Goal: Register for event/course

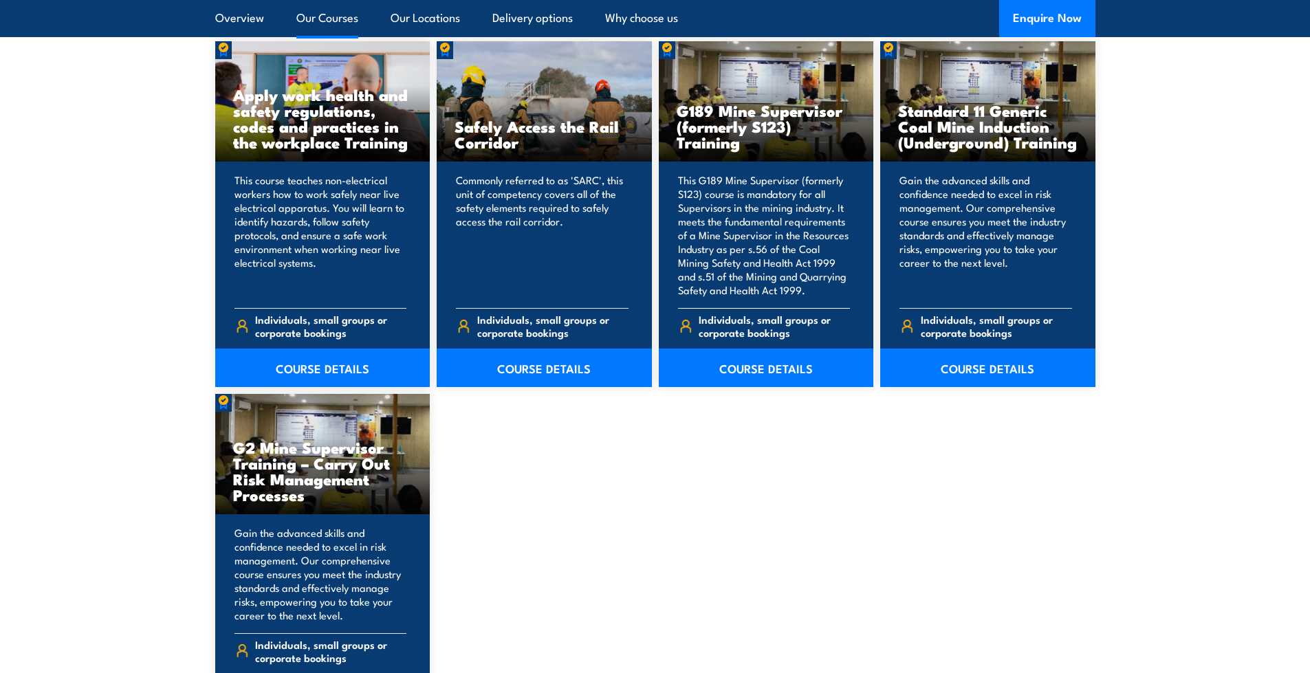
scroll to position [2269, 0]
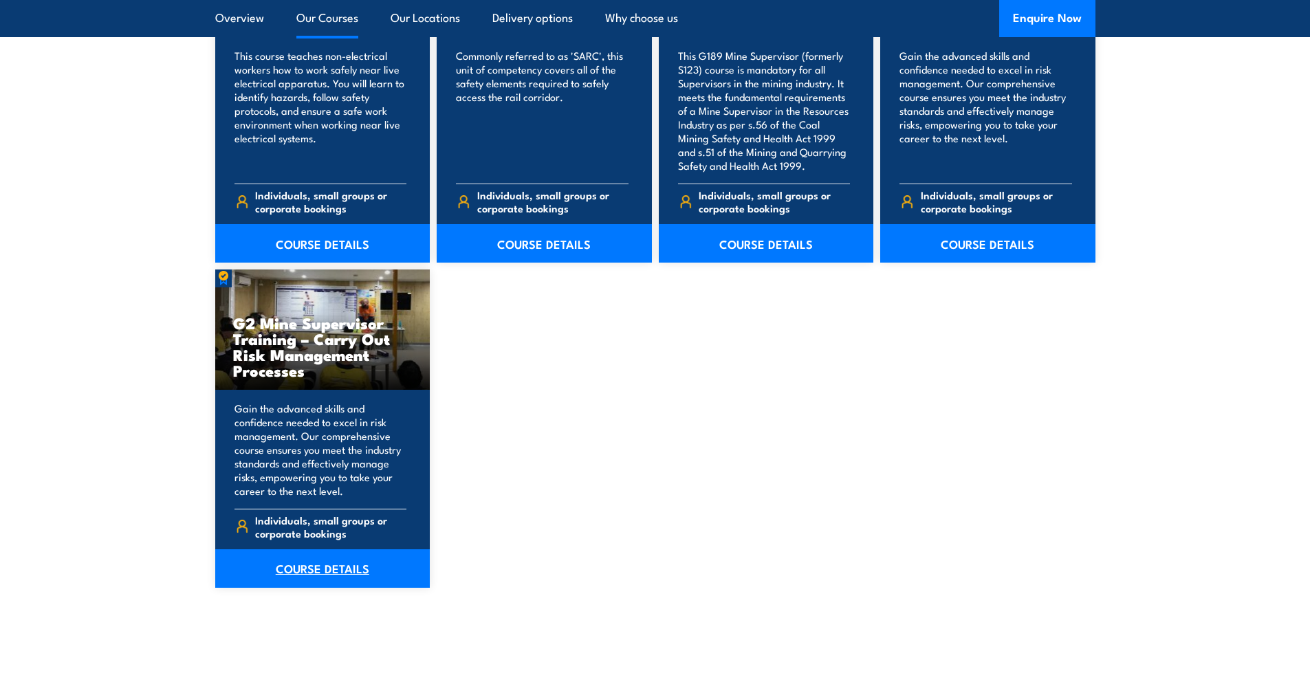
click at [329, 564] on link "COURSE DETAILS" at bounding box center [322, 568] width 215 height 38
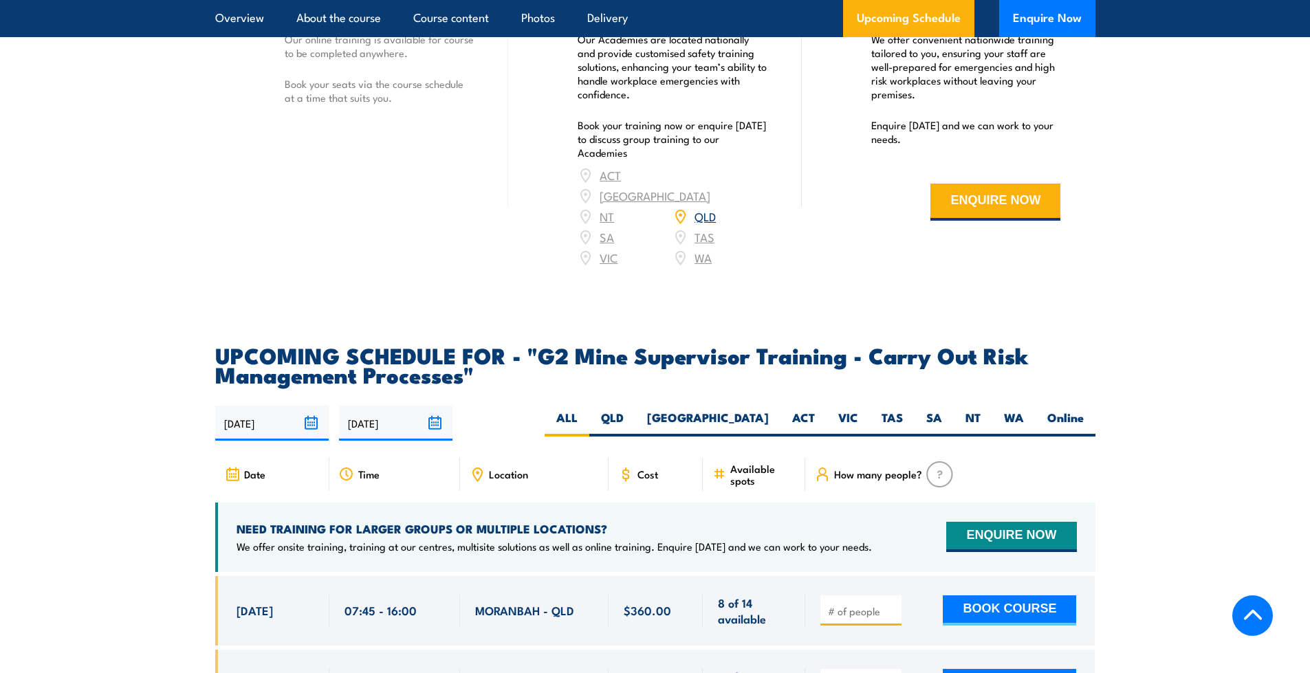
scroll to position [2475, 0]
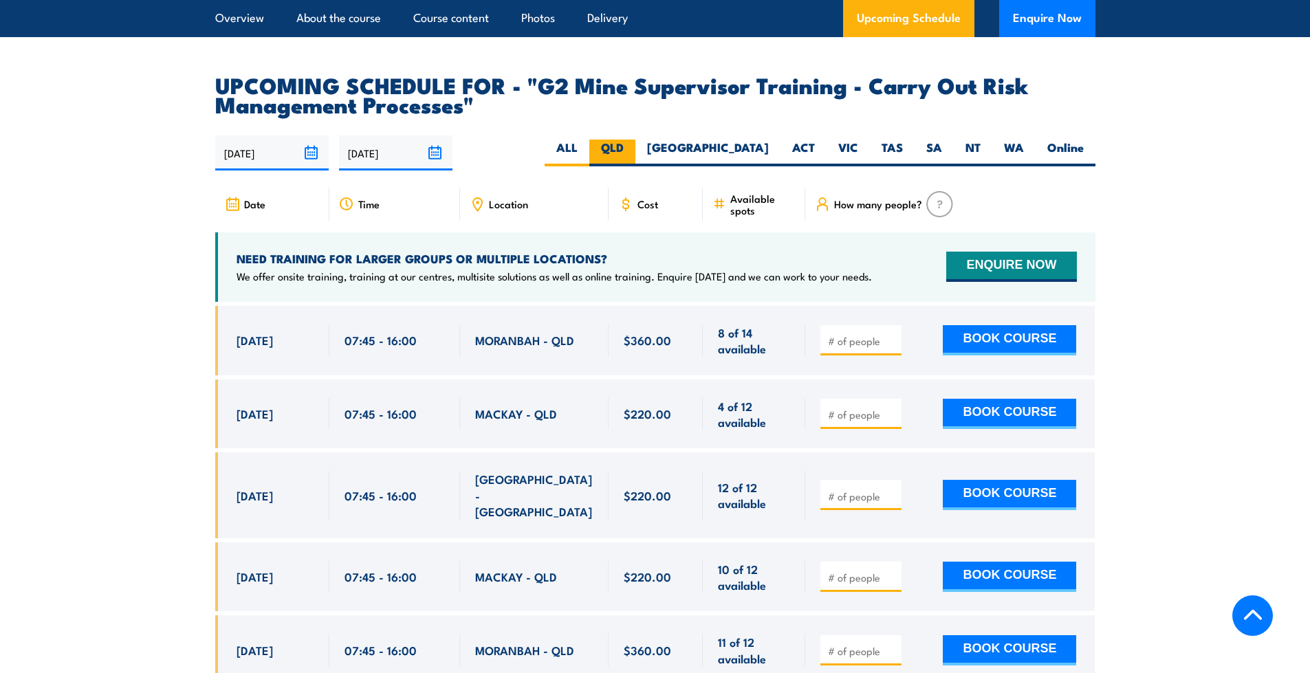
click at [635, 160] on label "QLD" at bounding box center [612, 153] width 46 height 27
click at [632, 148] on input "QLD" at bounding box center [628, 144] width 9 height 9
radio input "true"
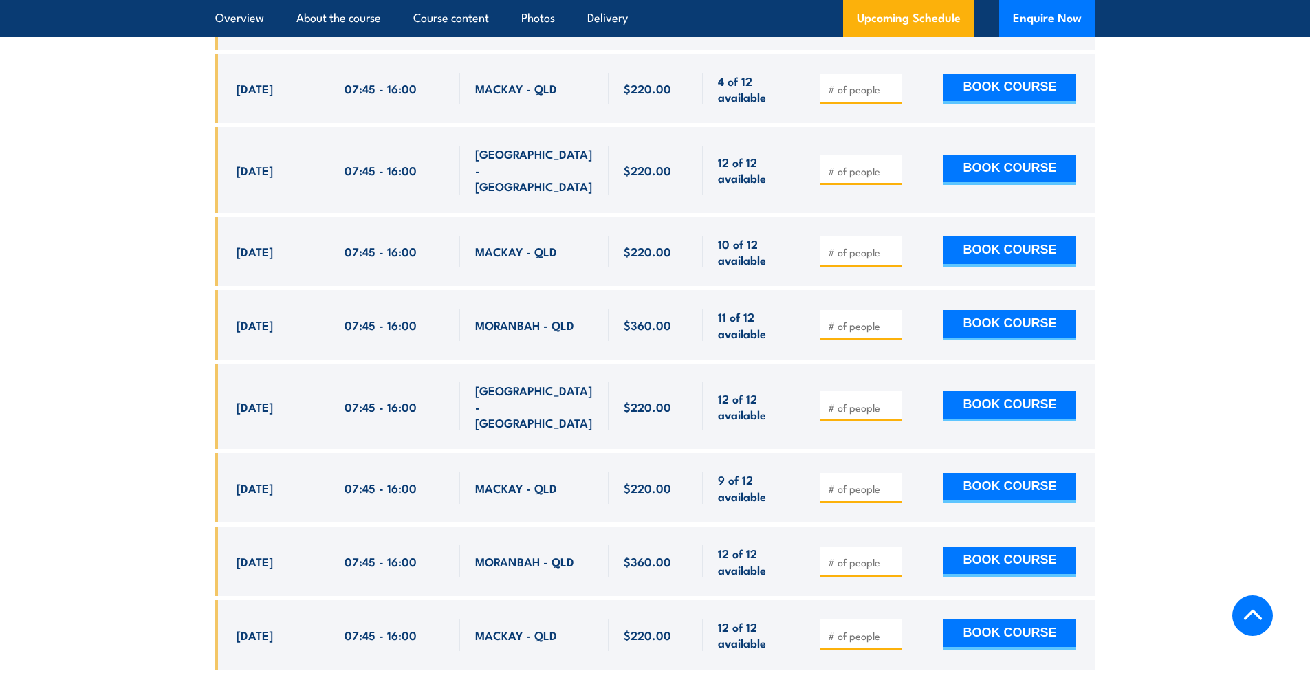
scroll to position [2836, 0]
